Goal: Find specific page/section: Find specific page/section

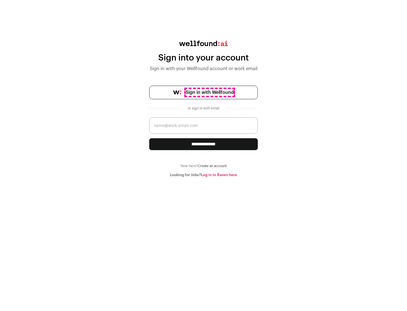
click at [209, 92] on span "Sign in with Wellfound" at bounding box center [210, 92] width 48 height 7
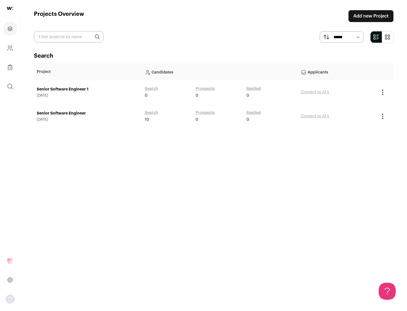
click at [88, 113] on link "Senior Software Engineer" at bounding box center [88, 113] width 102 height 6
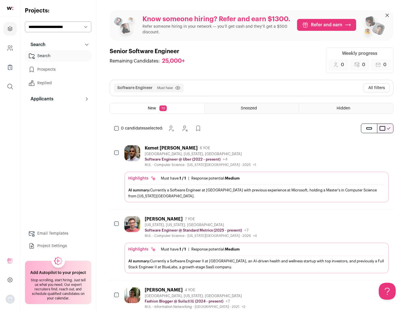
scroll to position [18, 0]
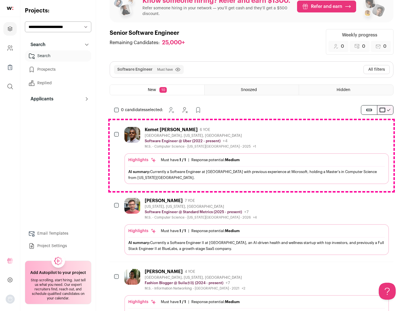
click at [251, 155] on div "Highlights Must have: 1 / 1 How many must haves have been fulfilled? | Response…" at bounding box center [256, 168] width 264 height 31
